Goal: Transaction & Acquisition: Book appointment/travel/reservation

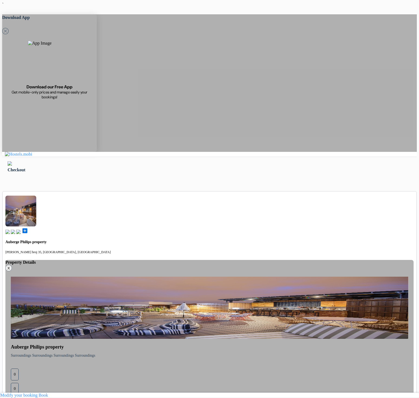
type input "77 123 123"
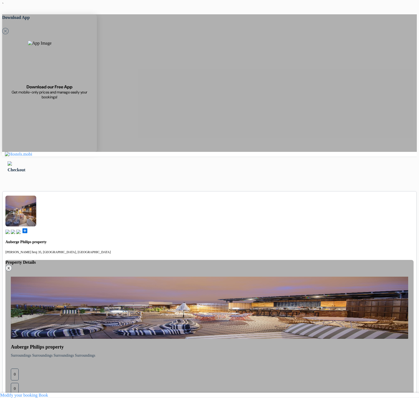
select select "244"
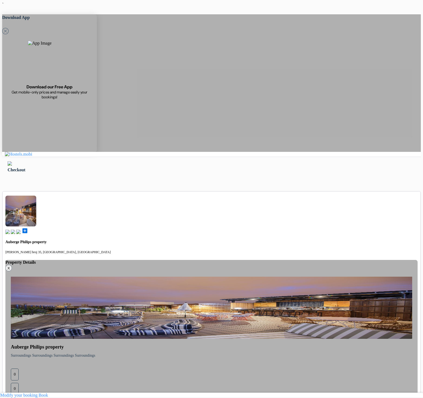
type input "77 123 123"
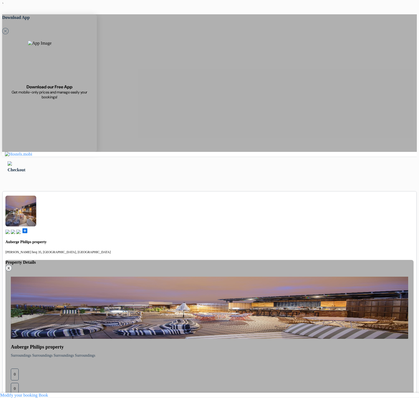
drag, startPoint x: 141, startPoint y: 160, endPoint x: 105, endPoint y: 100, distance: 70.7
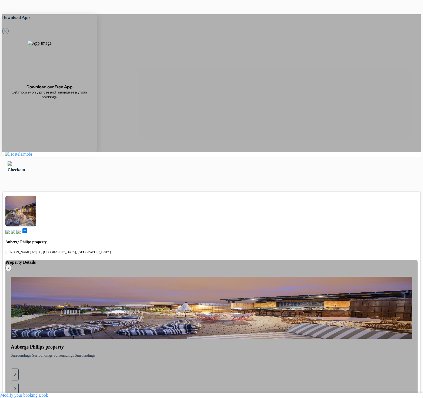
type input "77 123 123"
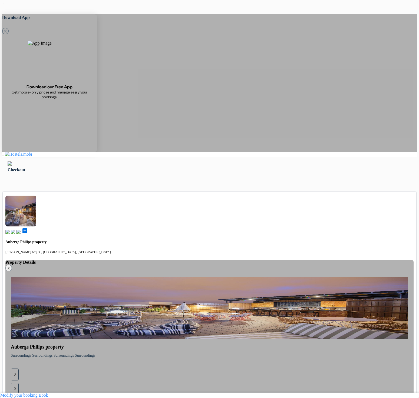
drag, startPoint x: 142, startPoint y: 85, endPoint x: 131, endPoint y: 86, distance: 11.5
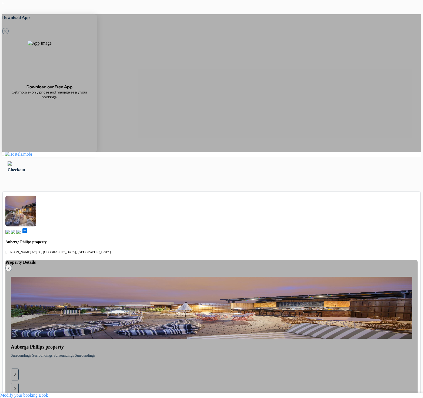
type input "77 123 123"
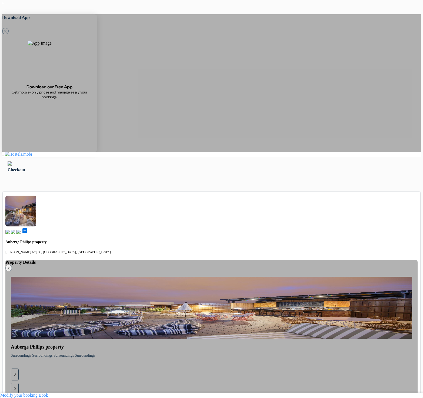
type input "77 123 123"
